Goal: Task Accomplishment & Management: Manage account settings

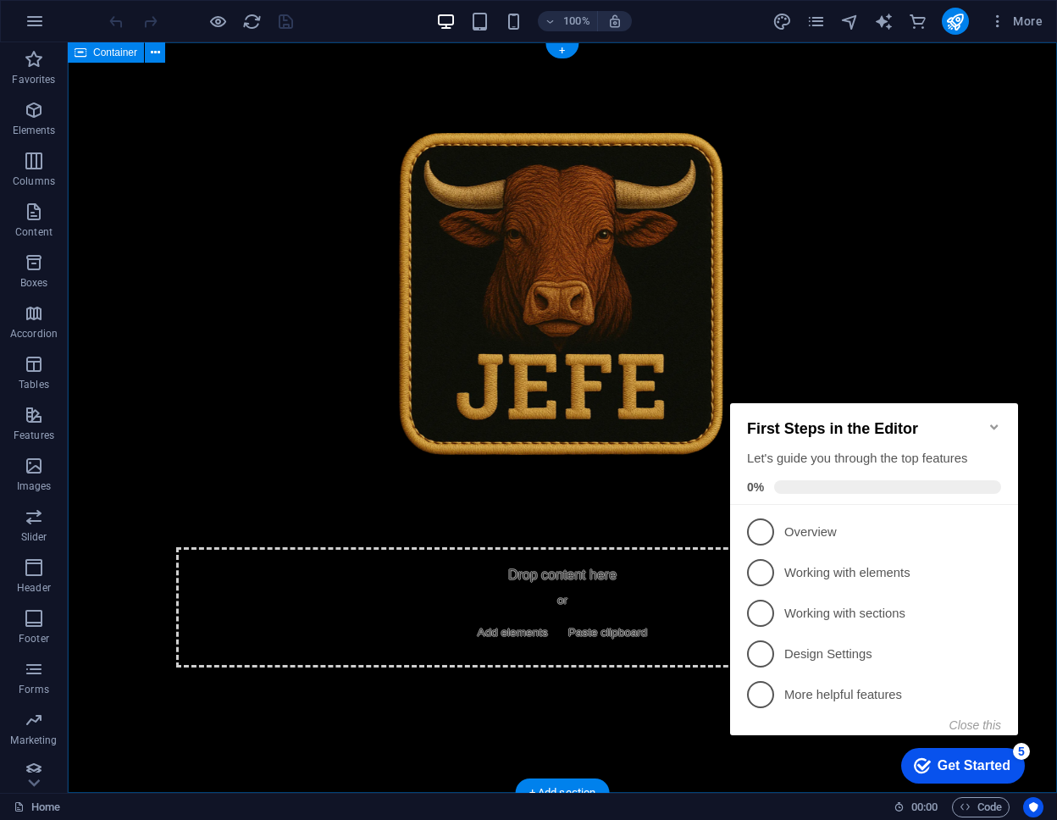
click at [532, 130] on div "Drop content here or Add elements Paste clipboard" at bounding box center [562, 417] width 989 height 750
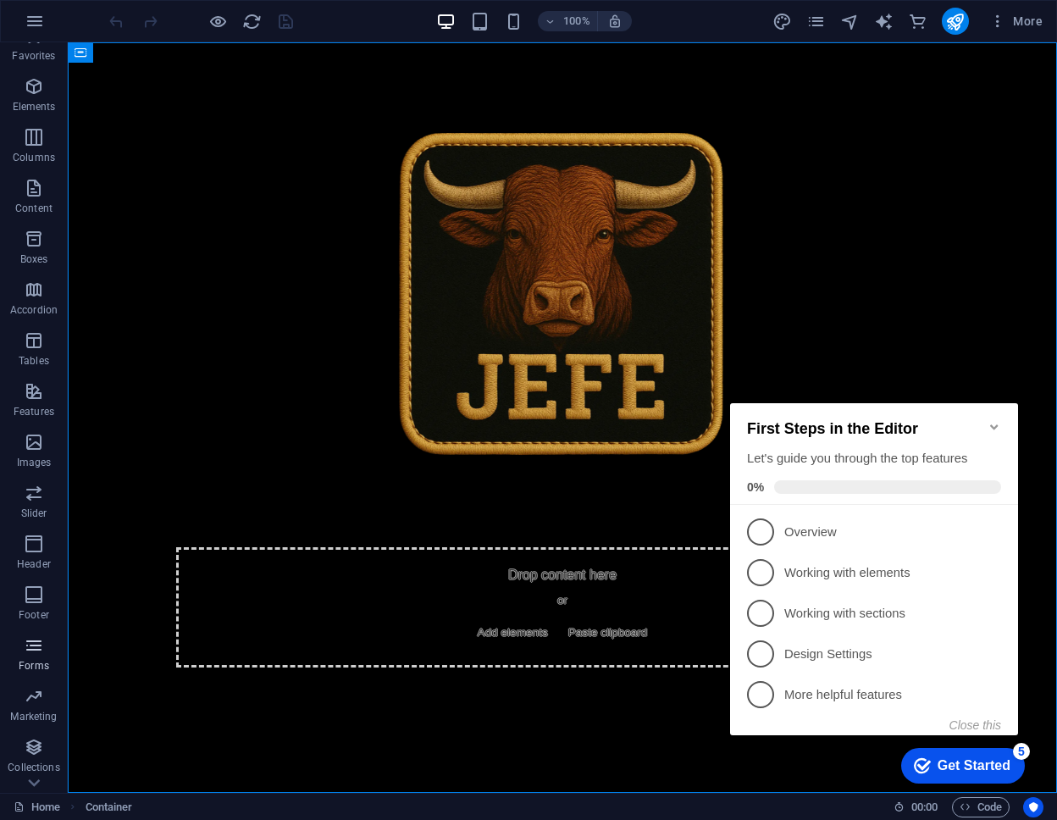
scroll to position [63, 0]
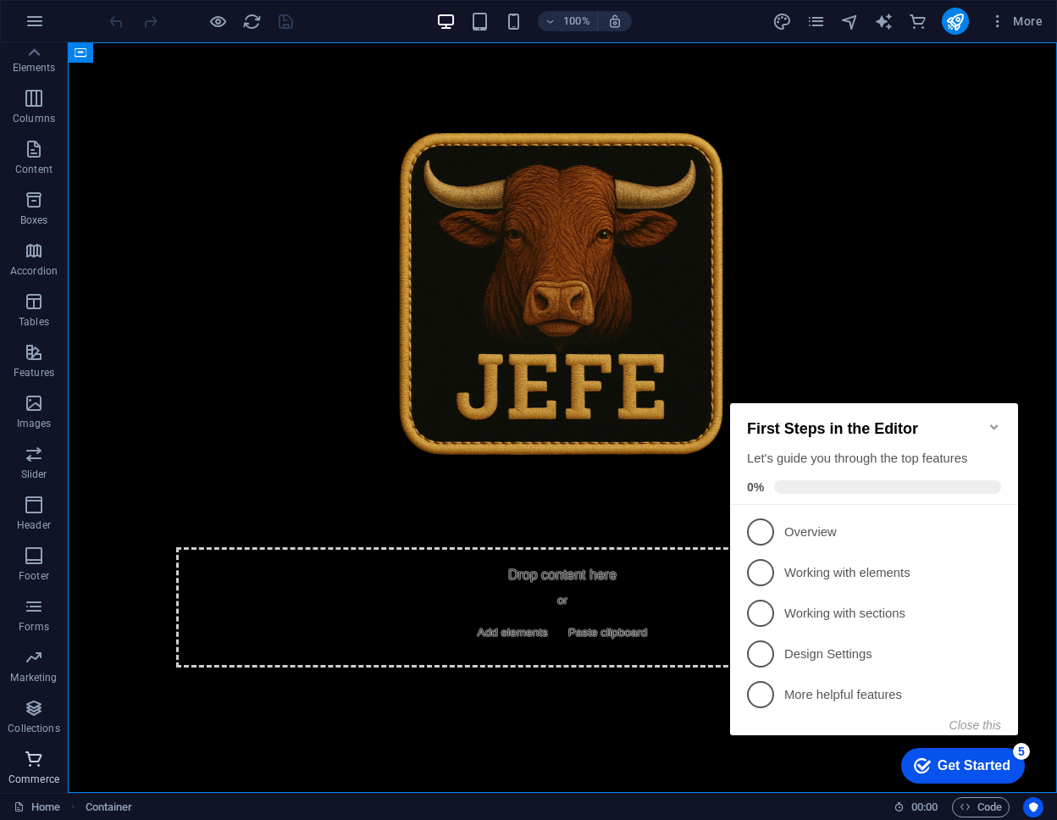
click at [34, 755] on icon "button" at bounding box center [34, 759] width 20 height 20
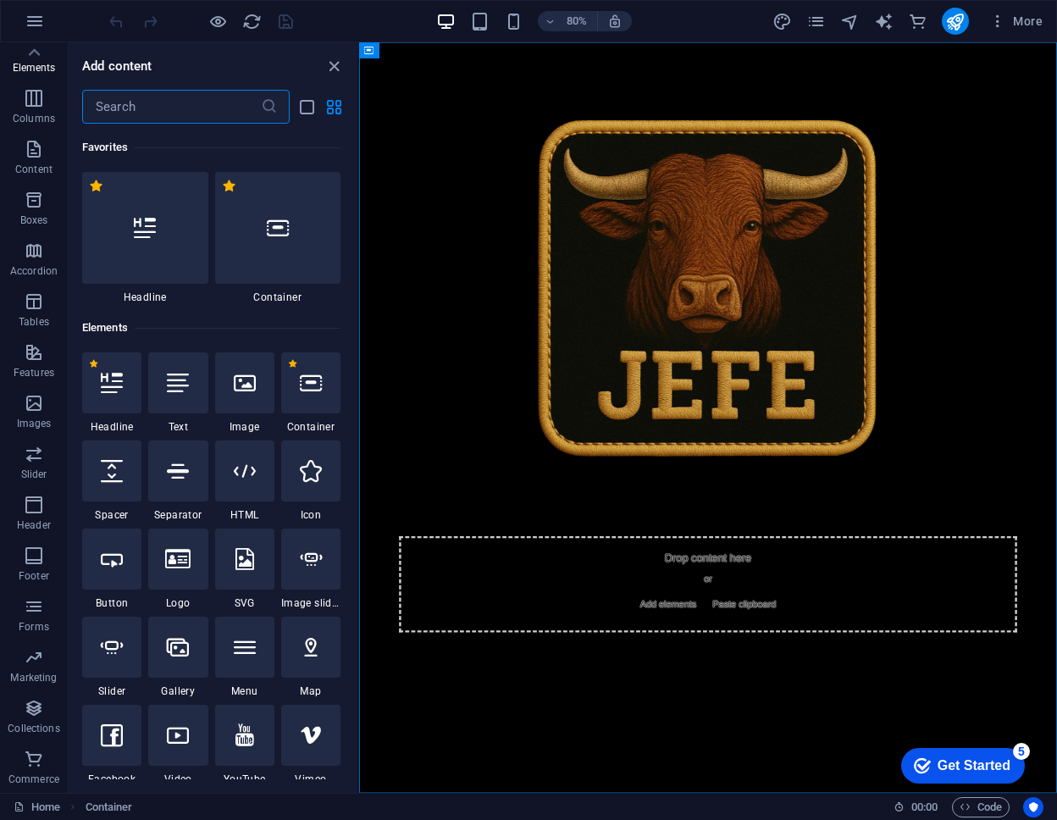
scroll to position [16322, 0]
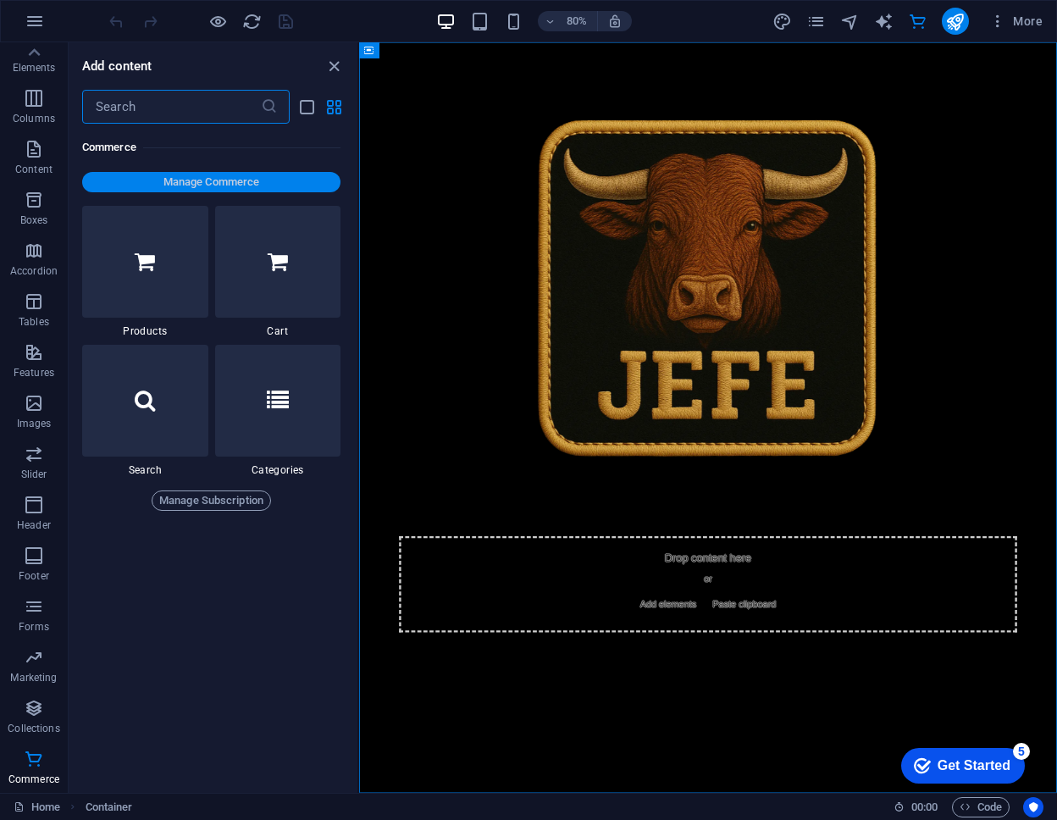
click at [191, 185] on span "Manage Commerce" at bounding box center [211, 182] width 245 height 20
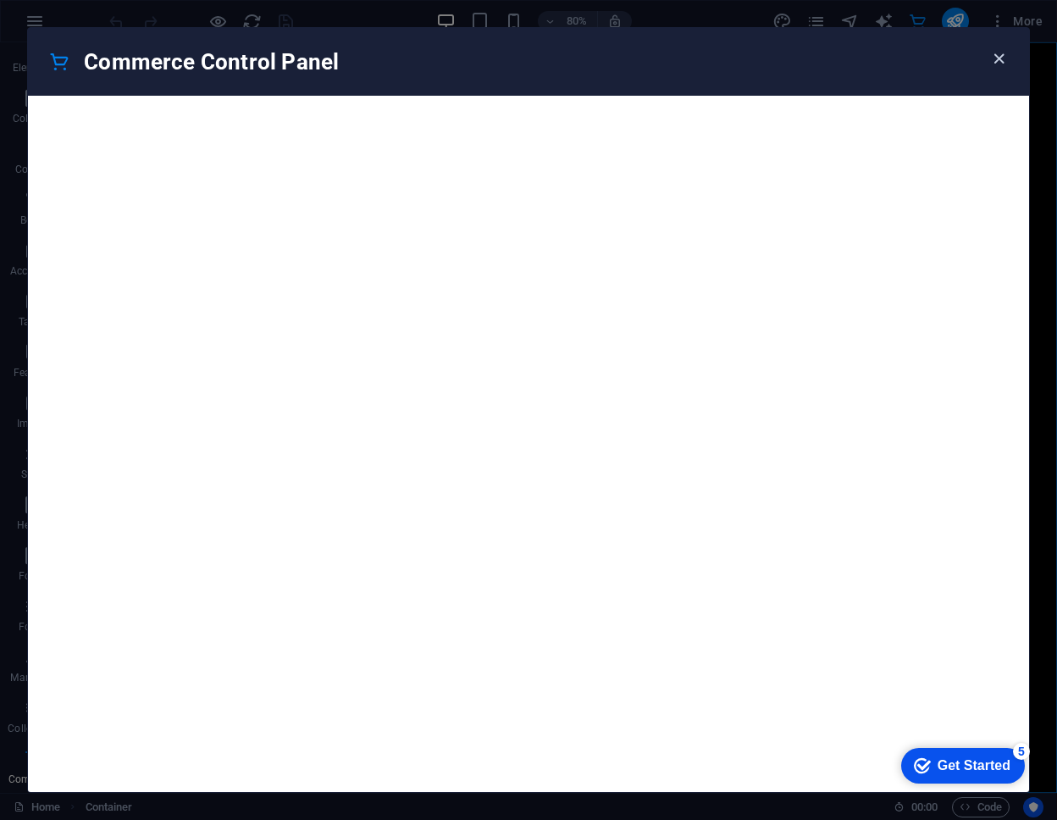
click at [991, 49] on icon "button" at bounding box center [998, 58] width 19 height 19
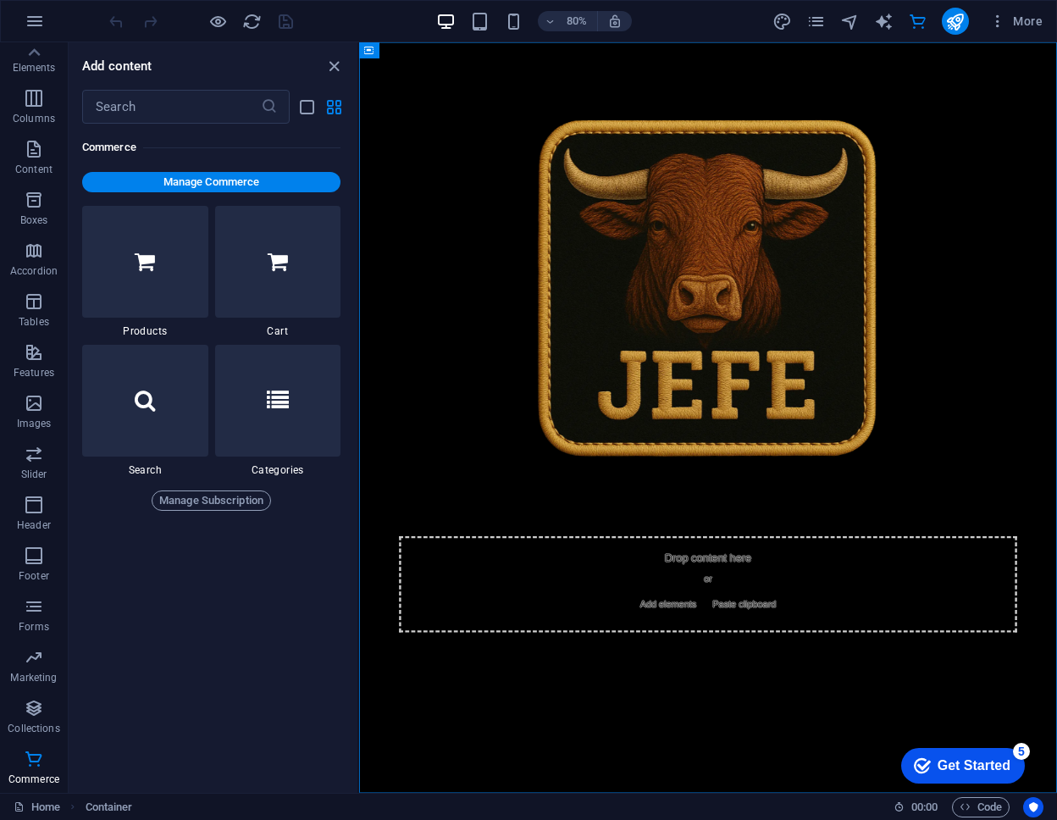
click at [237, 512] on div "Favorites 1 Star Headline 1 Star Container Elements 1 Star Headline 1 Star Text…" at bounding box center [213, 452] width 289 height 656
click at [237, 509] on span "Manage Subscription" at bounding box center [211, 500] width 104 height 20
click at [242, 187] on span "Manage Commerce" at bounding box center [211, 182] width 245 height 20
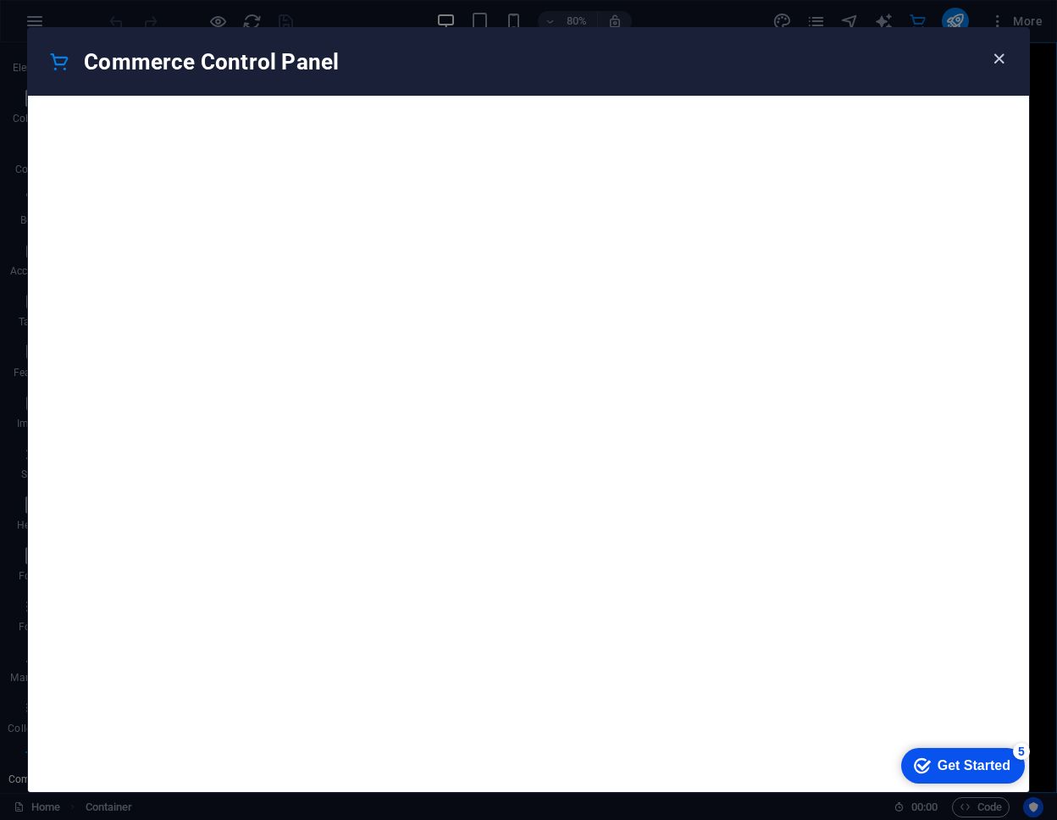
click at [990, 62] on icon "button" at bounding box center [998, 58] width 19 height 19
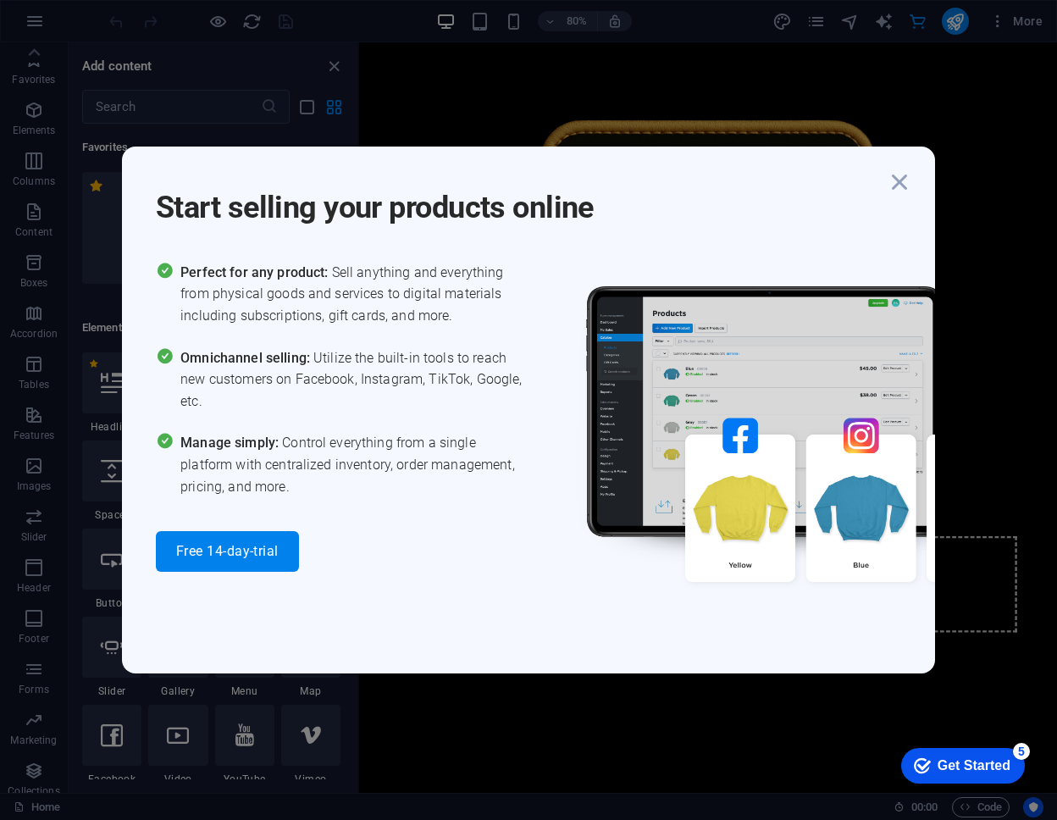
scroll to position [16322, 0]
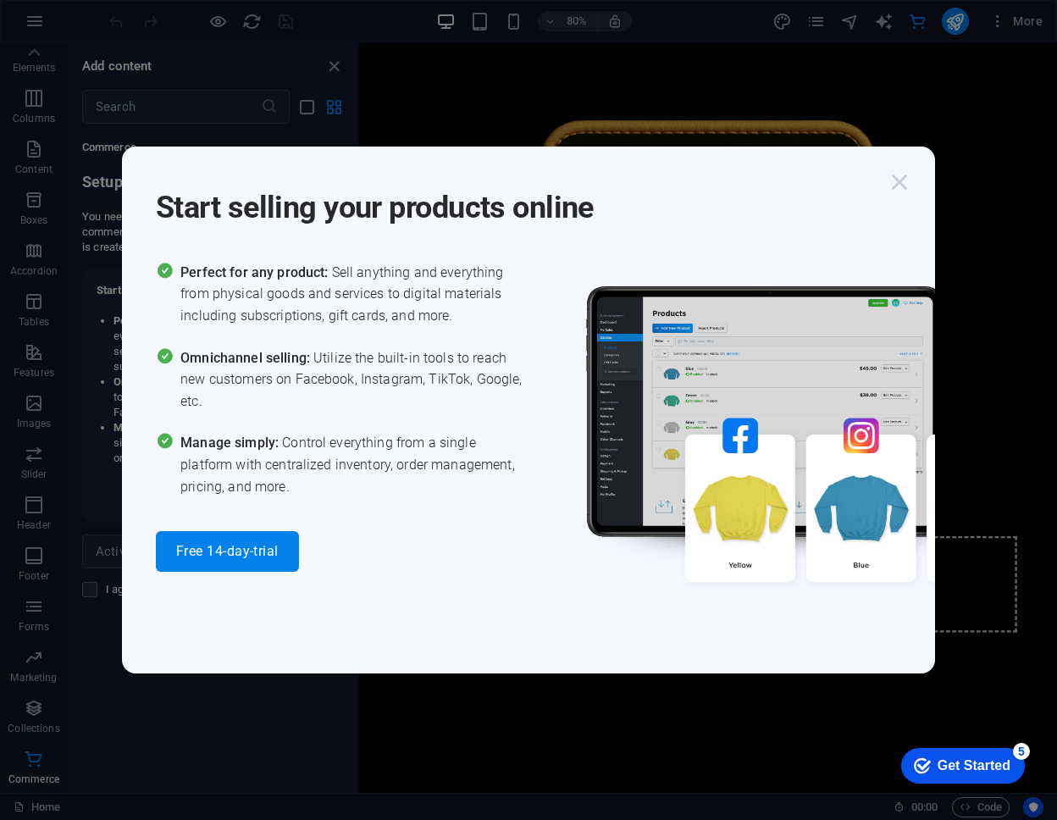
click at [900, 180] on icon "button" at bounding box center [899, 182] width 30 height 30
